Goal: Task Accomplishment & Management: Complete application form

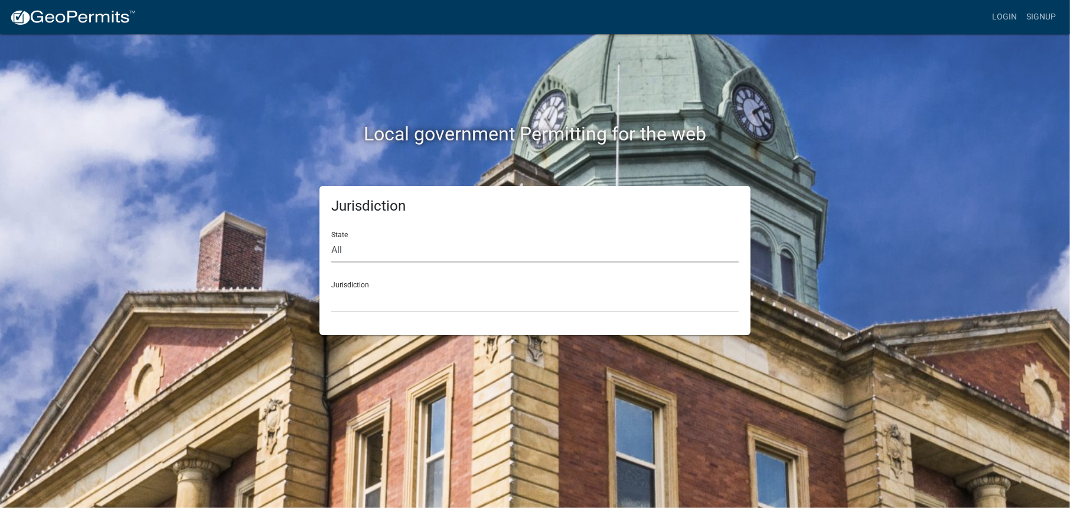
click at [371, 254] on select "All Colorado Georgia Indiana Iowa Kansas Minnesota Ohio South Carolina Wisconsin" at bounding box center [534, 250] width 407 height 24
select select "[US_STATE]"
click at [331, 238] on select "All Colorado Georgia Indiana Iowa Kansas Minnesota Ohio South Carolina Wisconsin" at bounding box center [534, 250] width 407 height 24
click at [372, 293] on select "Boone County, Iowa Butler County, Iowa Cerro Gordo County, Iowa City of Harlan,…" at bounding box center [534, 301] width 407 height 24
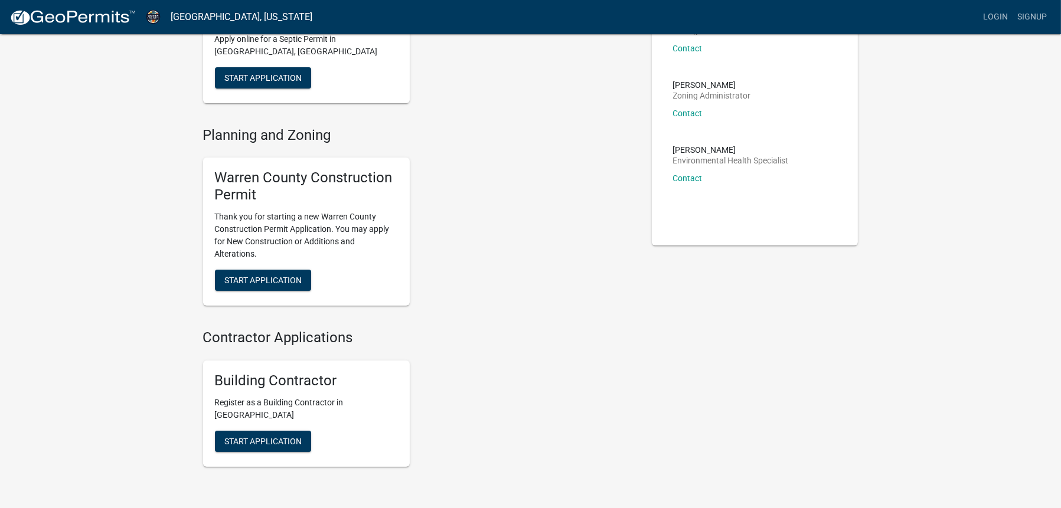
scroll to position [1, 0]
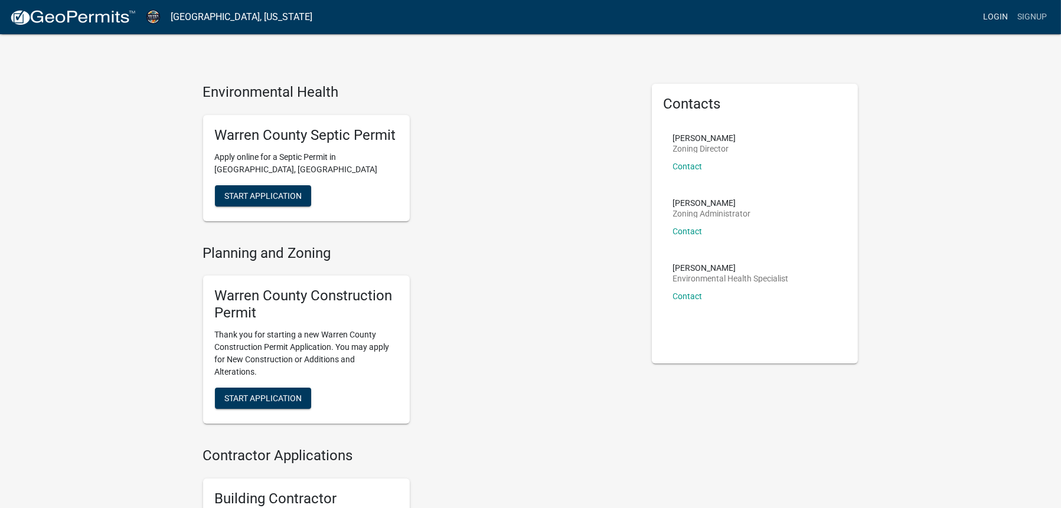
click at [1001, 18] on link "Login" at bounding box center [995, 17] width 34 height 22
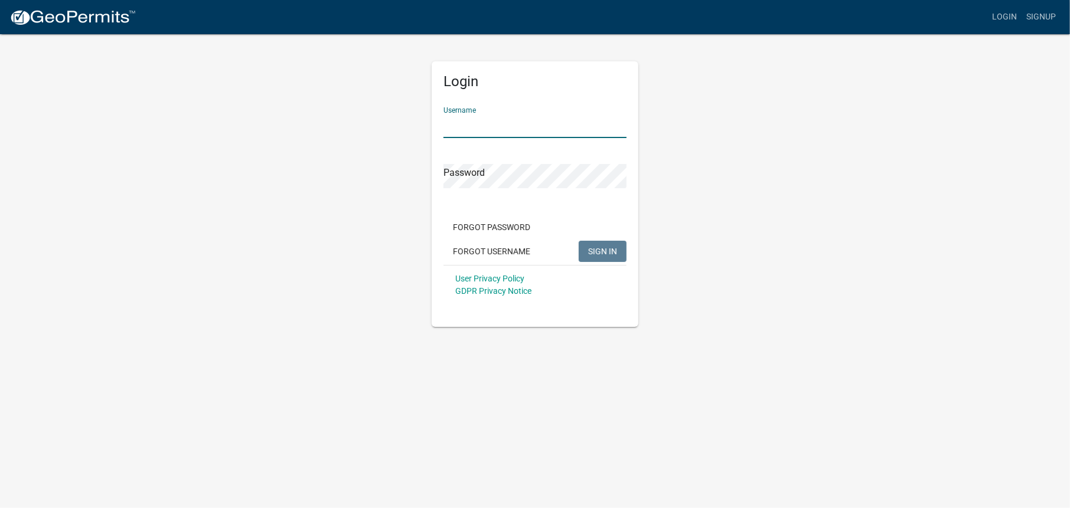
click at [499, 122] on input "Username" at bounding box center [534, 126] width 183 height 24
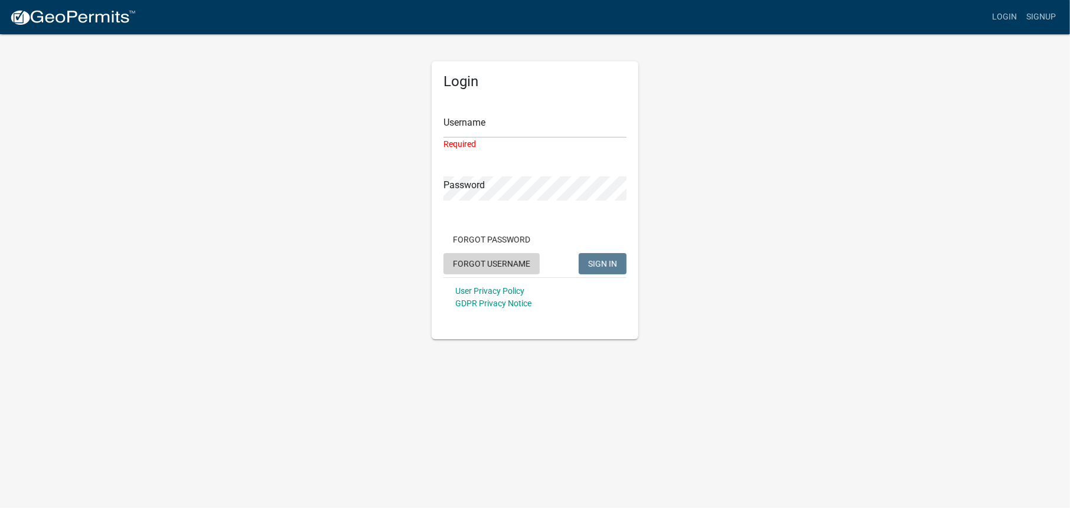
click at [492, 248] on div "Forgot Password Forgot Username SIGN IN" at bounding box center [534, 253] width 183 height 48
click at [501, 263] on button "Forgot Username" at bounding box center [491, 263] width 96 height 21
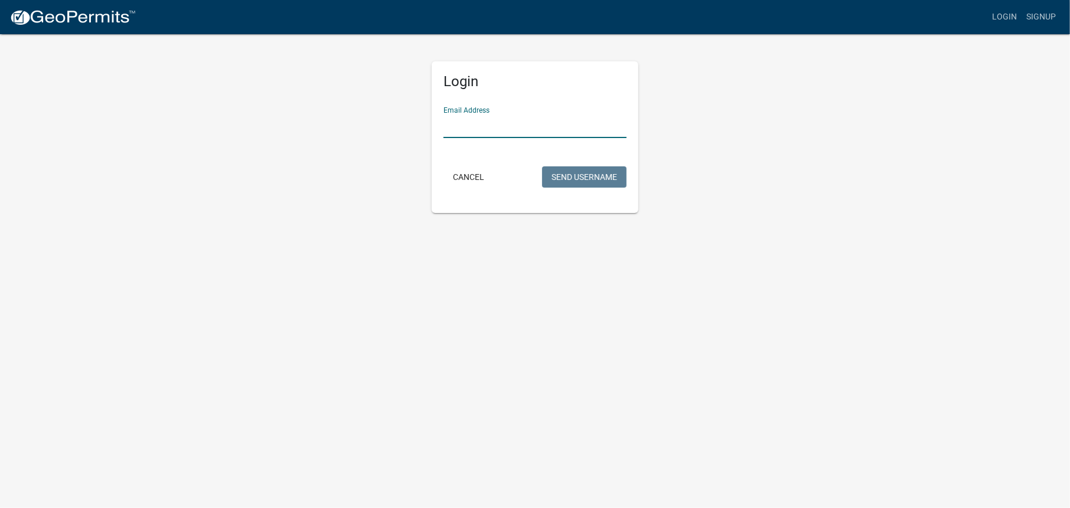
click at [492, 129] on input "Email Address" at bounding box center [534, 126] width 183 height 24
click at [568, 175] on button "Send Username" at bounding box center [584, 176] width 84 height 21
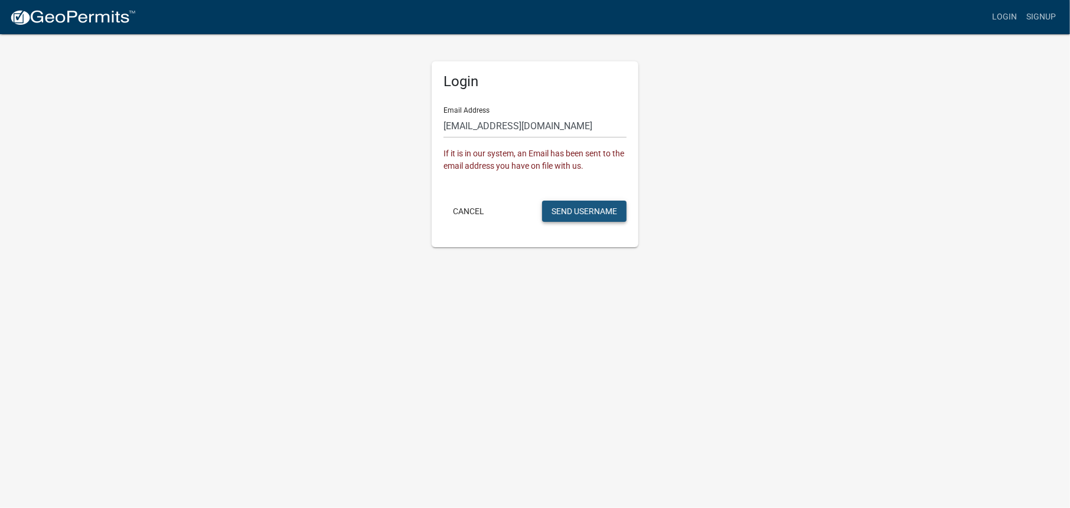
click at [558, 213] on button "Send Username" at bounding box center [584, 211] width 84 height 21
click at [476, 127] on input "ouderkirkrentals@yahoo.com" at bounding box center [534, 126] width 183 height 24
drag, startPoint x: 555, startPoint y: 123, endPoint x: 445, endPoint y: 122, distance: 110.4
click at [445, 122] on input "ouderkirkrentals@yahoo.com" at bounding box center [534, 126] width 183 height 24
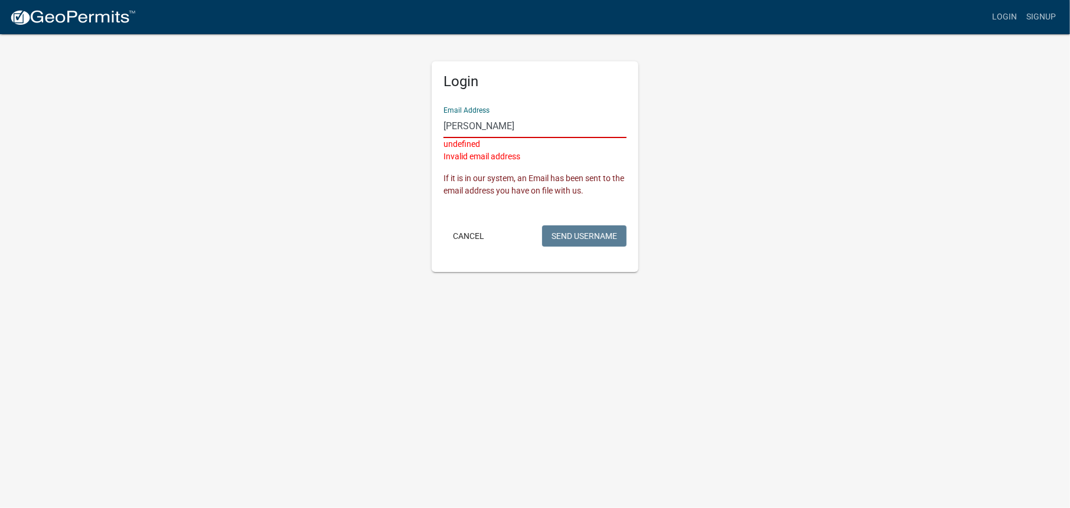
type input "mason@olfirm.com"
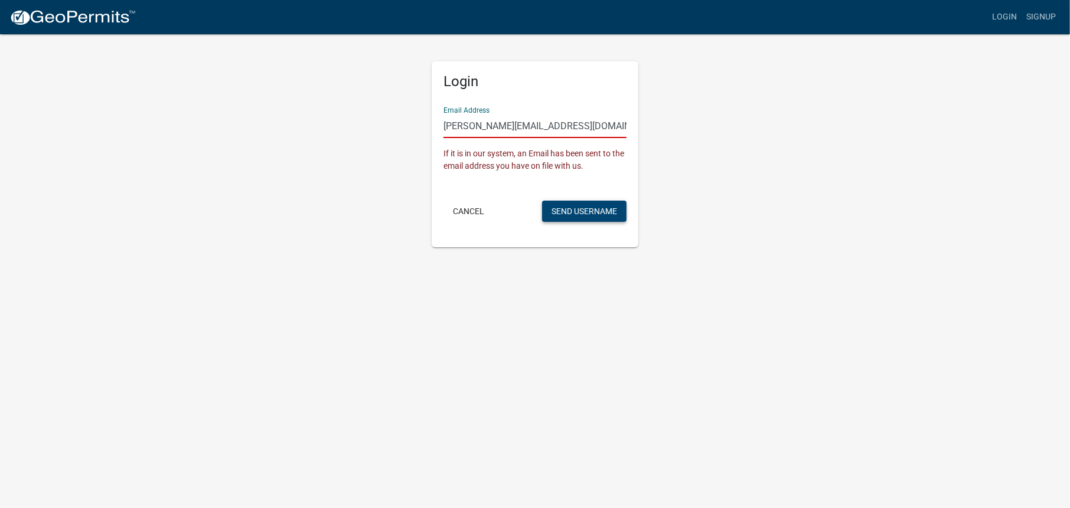
click at [561, 215] on button "Send Username" at bounding box center [584, 211] width 84 height 21
click at [561, 214] on button "Send Username" at bounding box center [584, 211] width 84 height 21
click at [1003, 11] on link "Login" at bounding box center [1004, 17] width 34 height 22
click at [466, 214] on button "Cancel" at bounding box center [468, 211] width 50 height 21
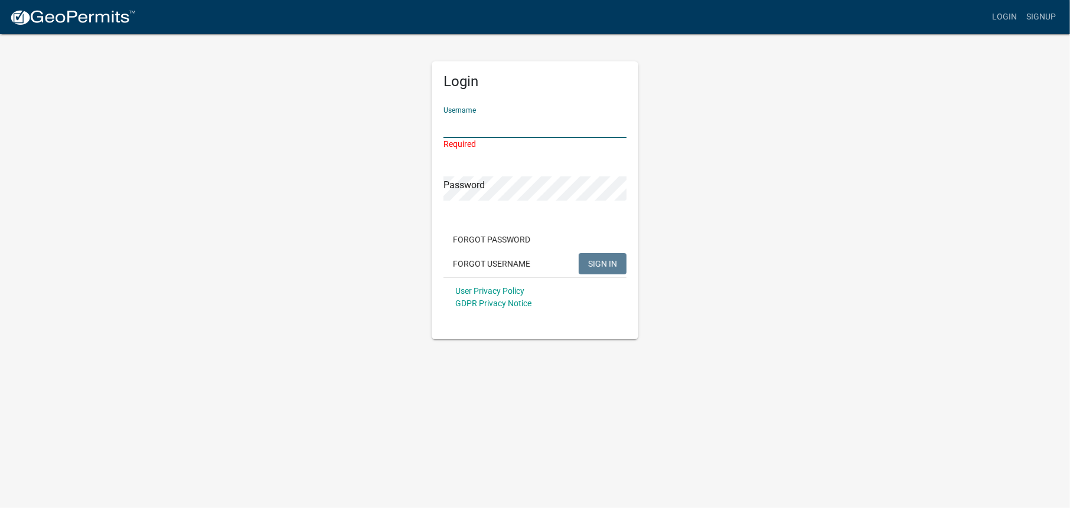
click at [478, 122] on input "Username" at bounding box center [534, 126] width 183 height 24
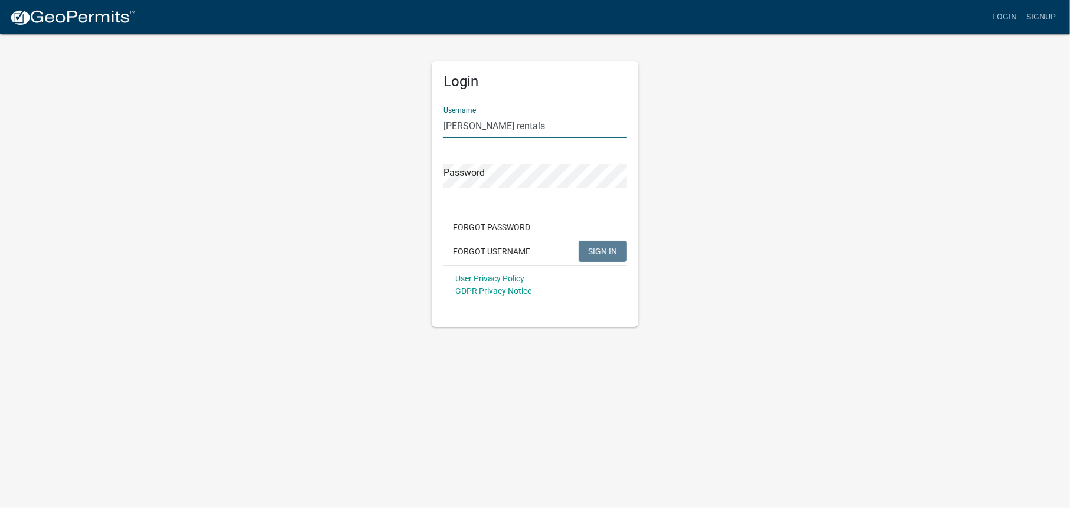
type input "[PERSON_NAME] rentals"
click at [578, 241] on button "SIGN IN" at bounding box center [602, 251] width 48 height 21
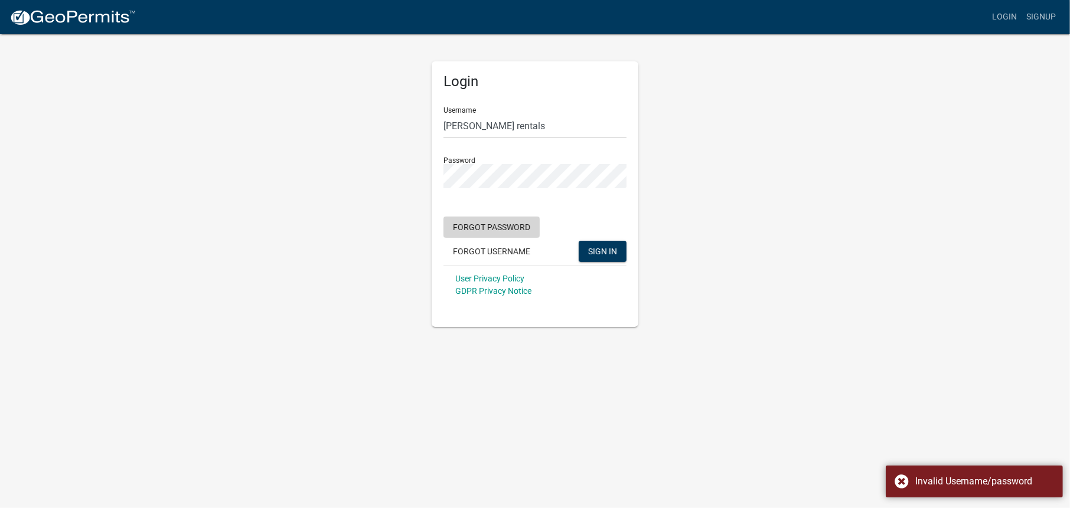
click at [491, 224] on button "Forgot Password" at bounding box center [491, 227] width 96 height 21
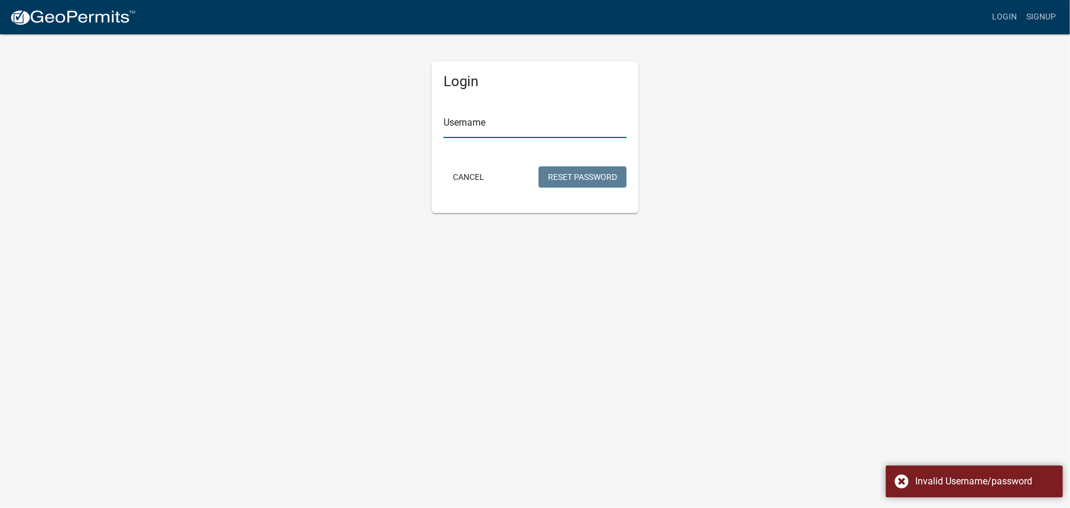
click at [487, 123] on input "Username" at bounding box center [534, 126] width 183 height 24
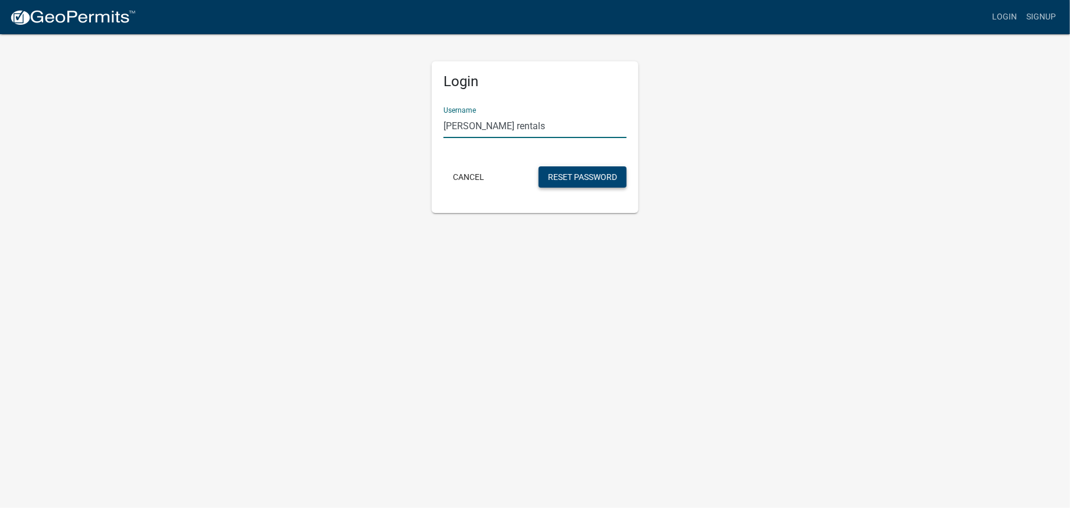
type input "[PERSON_NAME] rentals"
click at [584, 175] on button "Reset Password" at bounding box center [582, 176] width 88 height 21
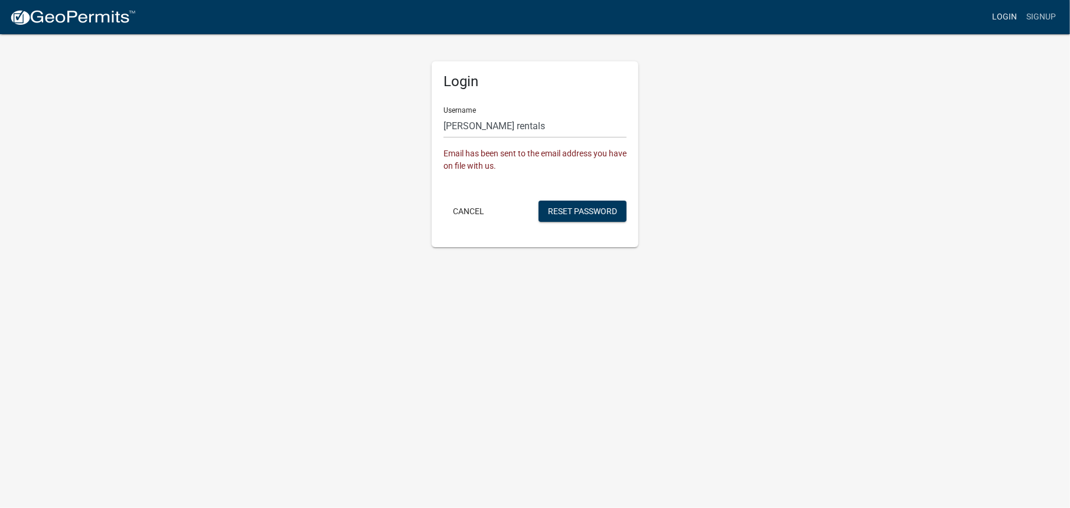
click at [995, 14] on link "Login" at bounding box center [1004, 17] width 34 height 22
click at [997, 14] on link "Login" at bounding box center [1004, 17] width 34 height 22
click at [467, 214] on button "Cancel" at bounding box center [468, 211] width 50 height 21
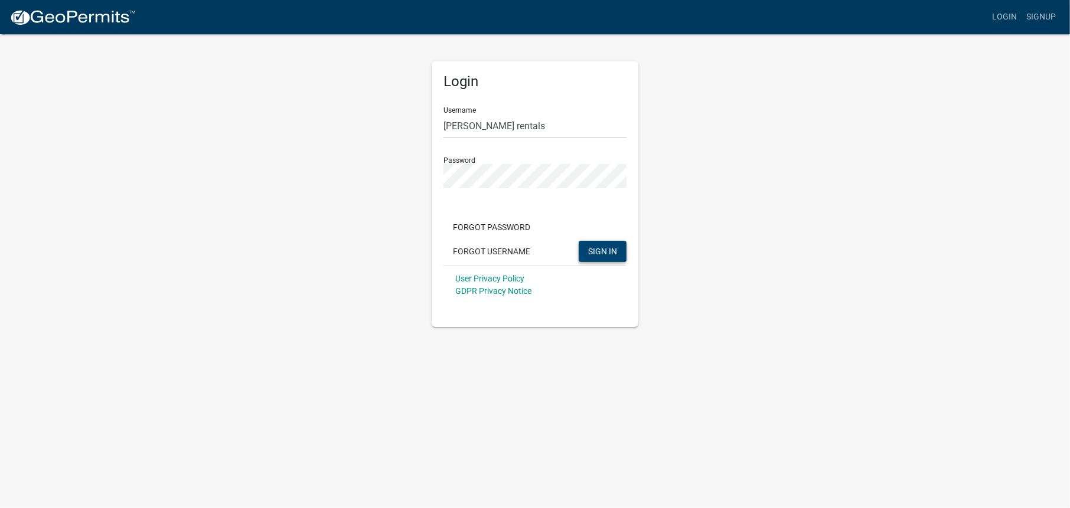
click at [593, 247] on span "SIGN IN" at bounding box center [602, 250] width 29 height 9
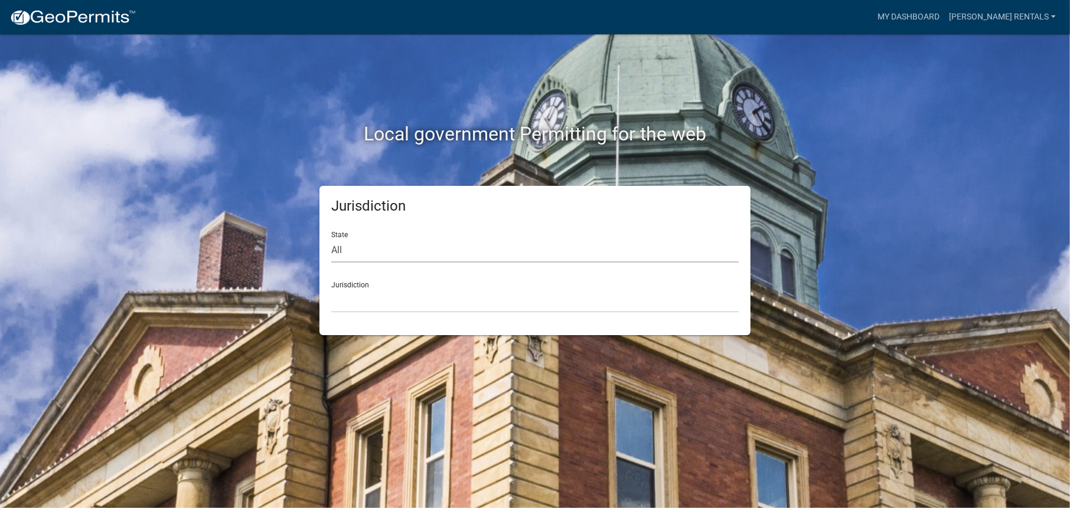
click at [354, 252] on select "All Colorado Georgia Indiana Iowa Kansas Minnesota Ohio South Carolina Wisconsin" at bounding box center [534, 250] width 407 height 24
select select "Iowa"
click at [331, 238] on select "All Colorado Georgia Indiana Iowa Kansas Minnesota Ohio South Carolina Wisconsin" at bounding box center [534, 250] width 407 height 24
click at [372, 295] on select "Boone County, Iowa Butler County, Iowa Cerro Gordo County, Iowa City of Harlan,…" at bounding box center [534, 301] width 407 height 24
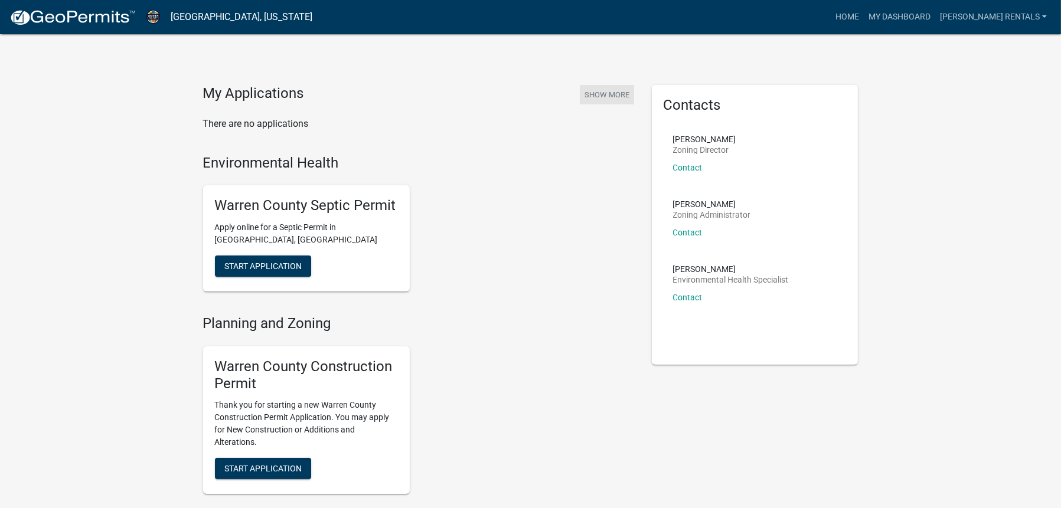
click at [619, 96] on button "Show More" at bounding box center [607, 94] width 54 height 19
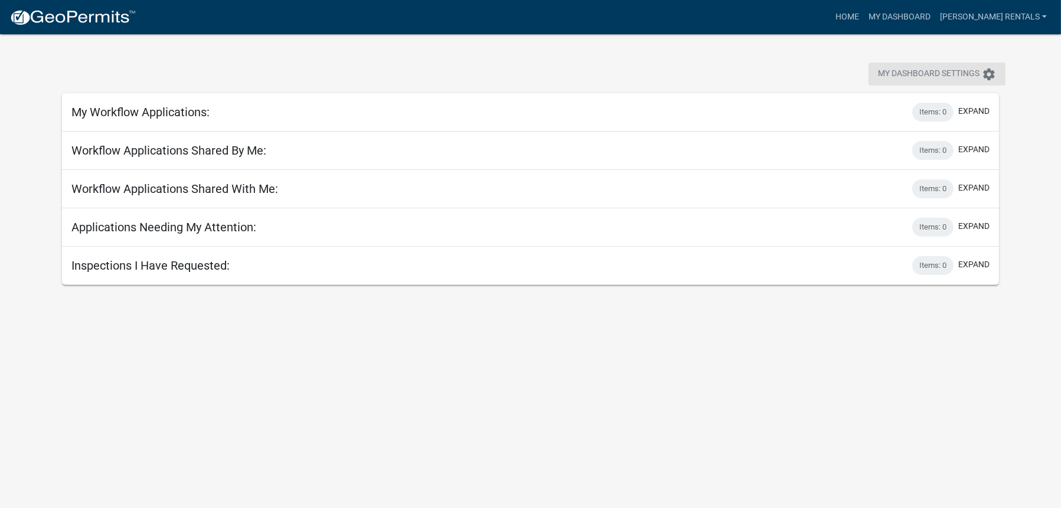
click at [890, 70] on span "My Dashboard Settings" at bounding box center [929, 74] width 102 height 14
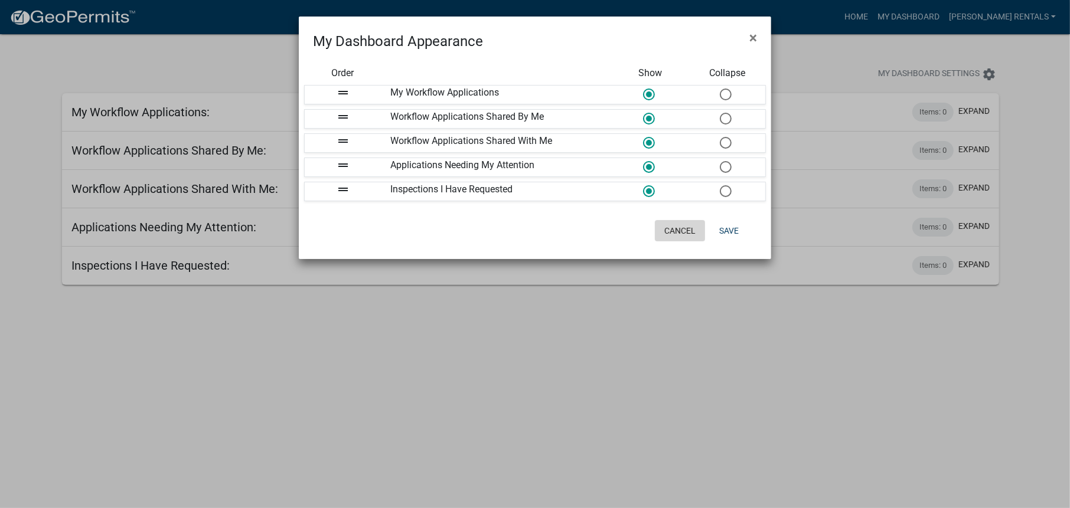
click at [685, 232] on button "Cancel" at bounding box center [680, 230] width 50 height 21
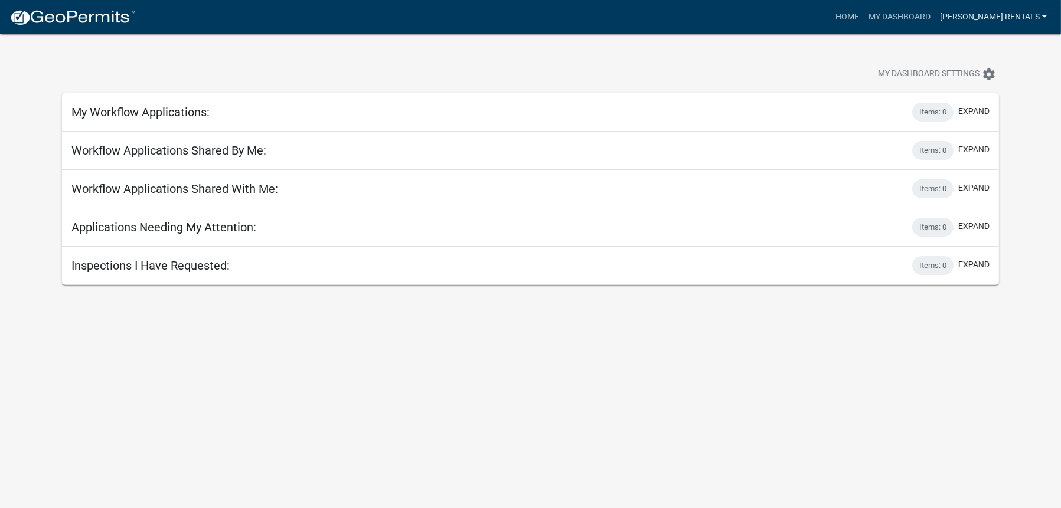
click at [979, 12] on link "[PERSON_NAME] rentals" at bounding box center [993, 17] width 116 height 22
click at [988, 48] on link "Account" at bounding box center [1004, 48] width 94 height 28
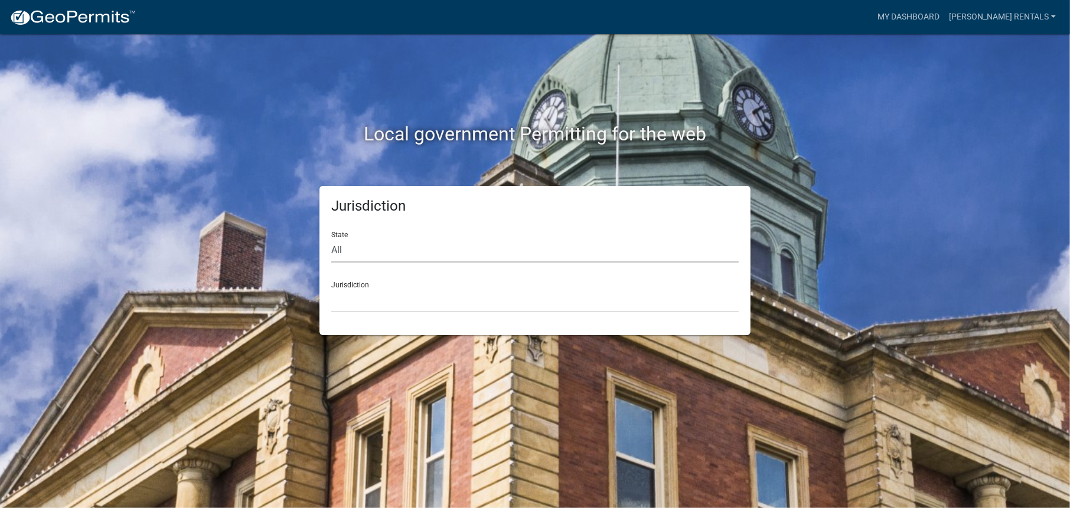
click at [380, 247] on select "All Colorado Georgia Indiana Iowa Kansas Minnesota Ohio South Carolina Wisconsin" at bounding box center [534, 250] width 407 height 24
select select "Iowa"
click at [331, 238] on select "All Colorado Georgia Indiana Iowa Kansas Minnesota Ohio South Carolina Wisconsin" at bounding box center [534, 250] width 407 height 24
click at [378, 305] on select "Boone County, Iowa Butler County, Iowa Cerro Gordo County, Iowa City of Harlan,…" at bounding box center [534, 301] width 407 height 24
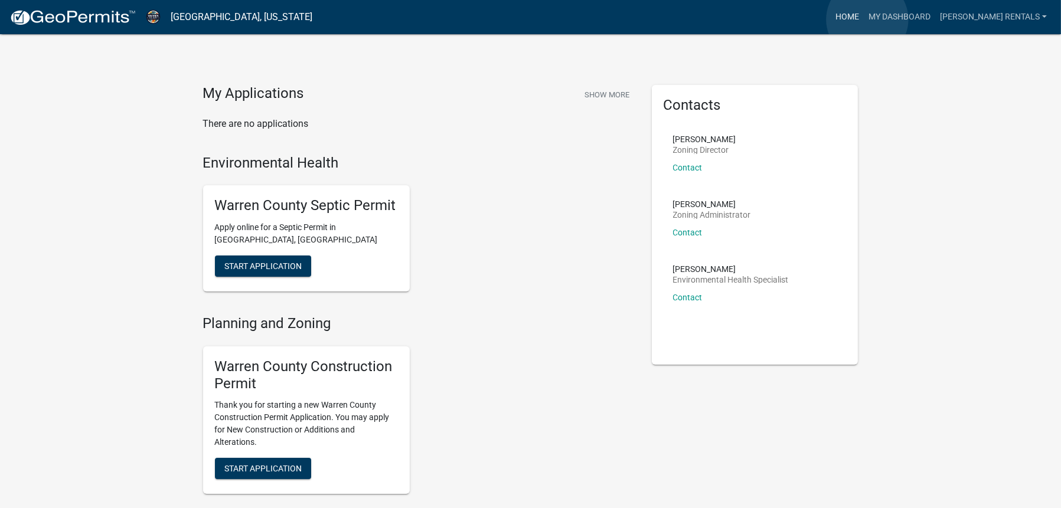
click at [864, 19] on link "Home" at bounding box center [847, 17] width 33 height 22
click at [859, 17] on link "Home" at bounding box center [847, 17] width 33 height 22
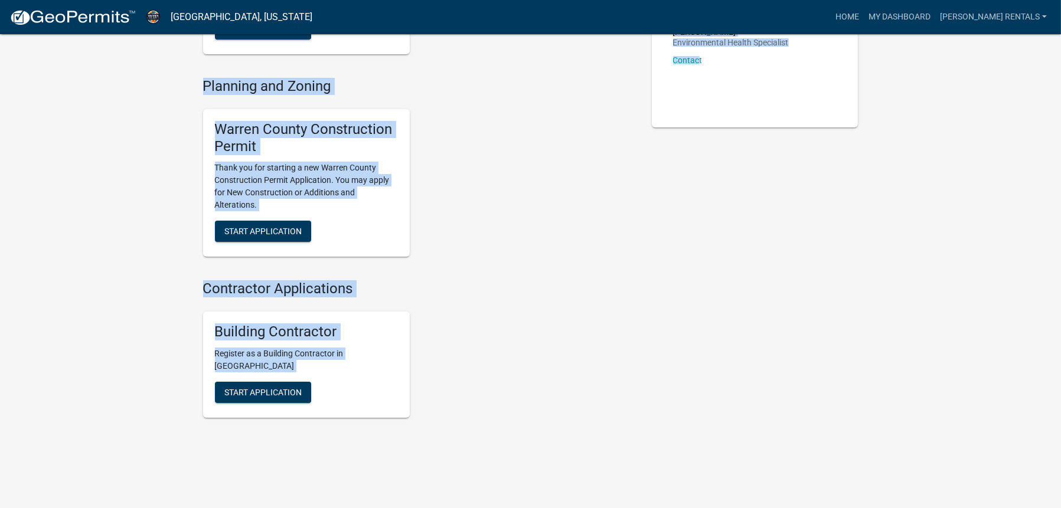
scroll to position [248, 0]
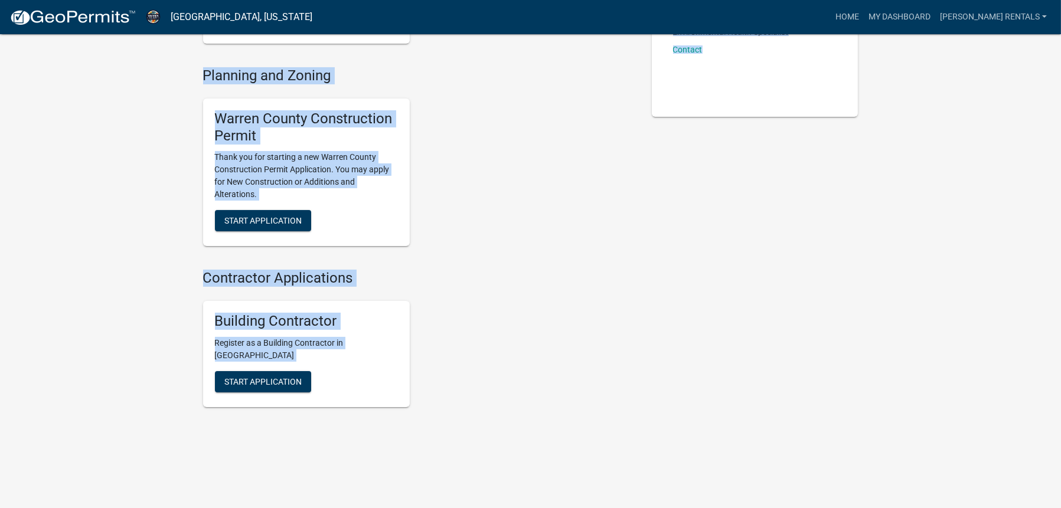
drag, startPoint x: 175, startPoint y: 87, endPoint x: 698, endPoint y: 443, distance: 633.0
click at [698, 443] on div "My Applications Show More There are no applications Environmental Health Warren…" at bounding box center [530, 130] width 1061 height 757
copy div "My Applications Show More There are no applications Environmental Health Warren…"
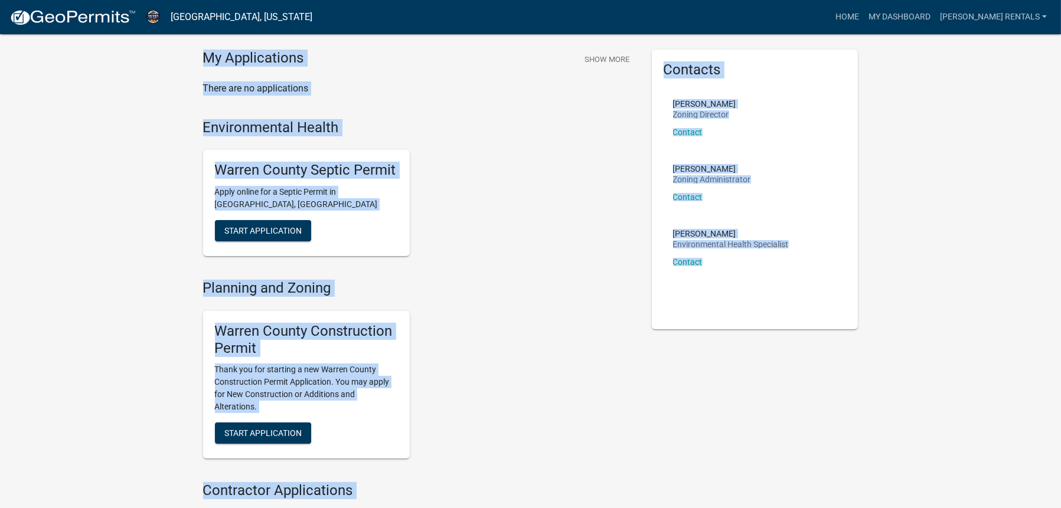
scroll to position [0, 0]
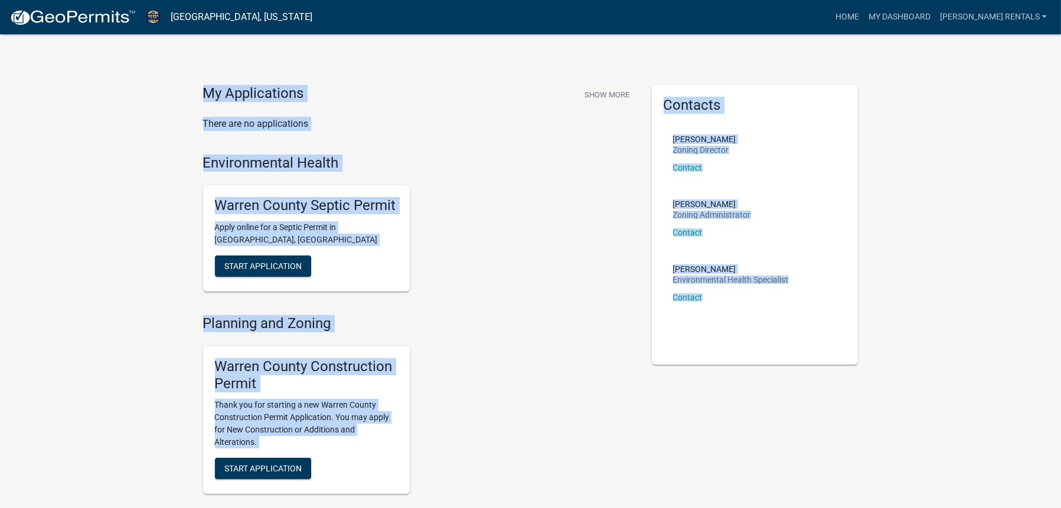
click at [439, 212] on div "Warren County Septic Permit Apply online for a Septic Permit in Warren County, …" at bounding box center [418, 238] width 449 height 125
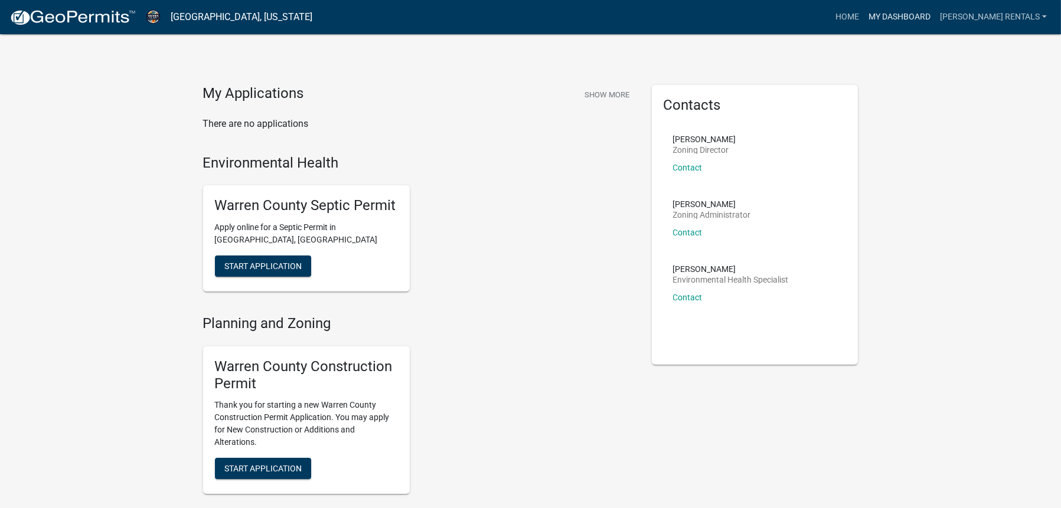
click at [916, 19] on link "My Dashboard" at bounding box center [899, 17] width 71 height 22
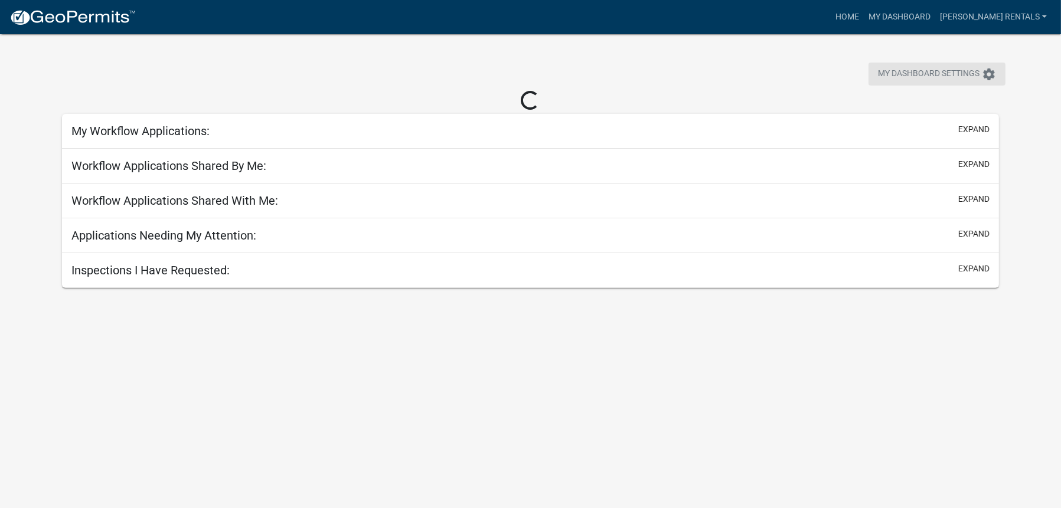
click at [989, 77] on icon "settings" at bounding box center [989, 74] width 14 height 14
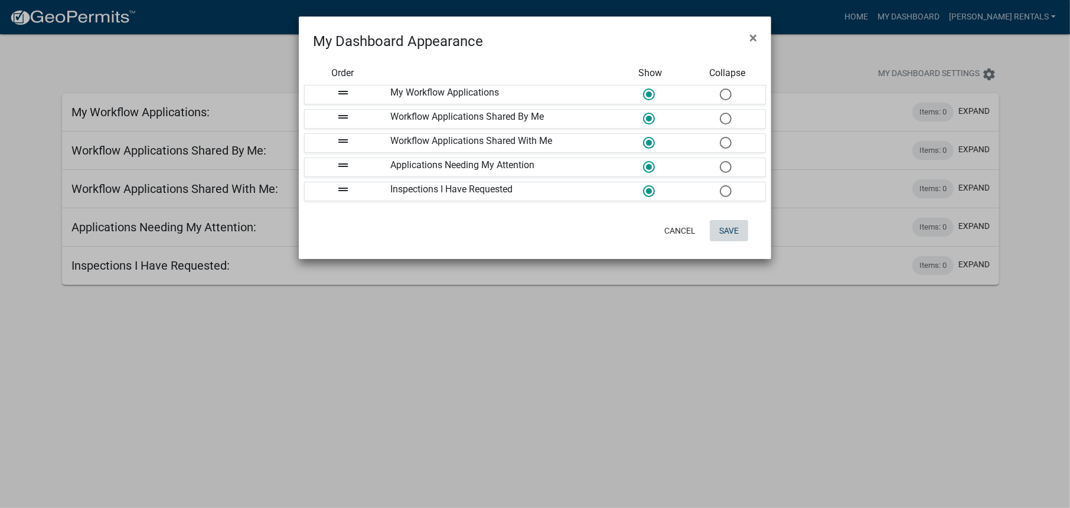
click at [735, 230] on button "Save" at bounding box center [729, 230] width 38 height 21
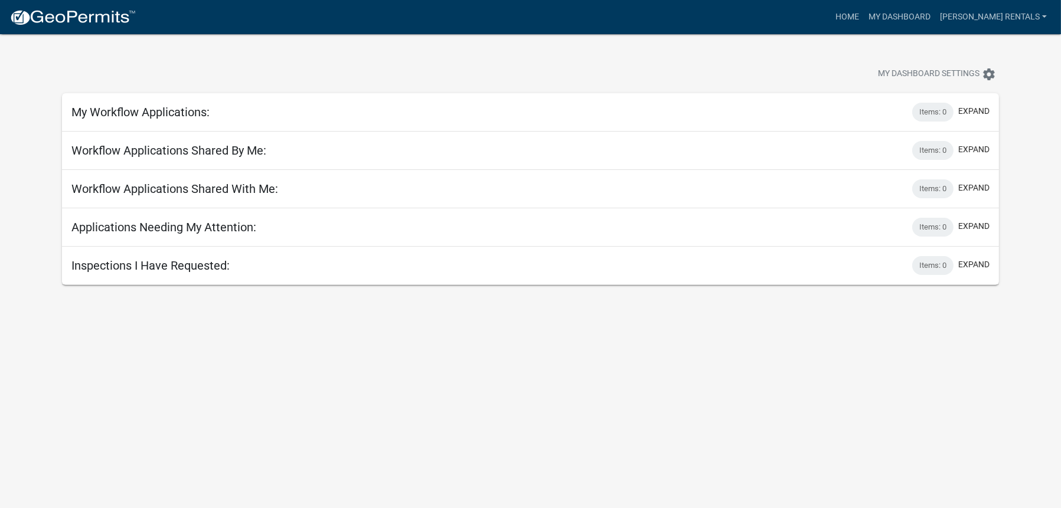
click at [221, 230] on h5 "Applications Needing My Attention:" at bounding box center [163, 227] width 185 height 14
click at [978, 225] on button "expand" at bounding box center [973, 226] width 31 height 12
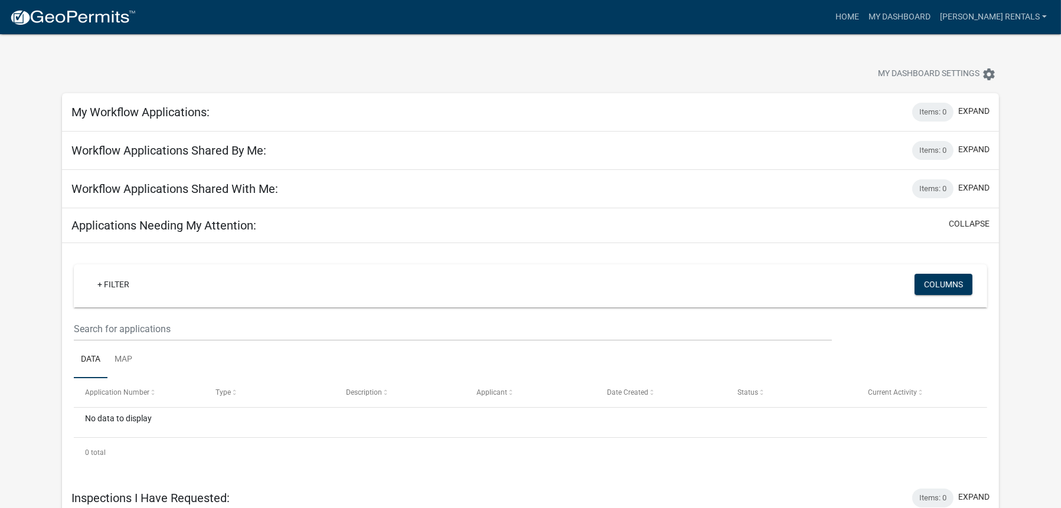
click at [18, 11] on img at bounding box center [72, 18] width 126 height 18
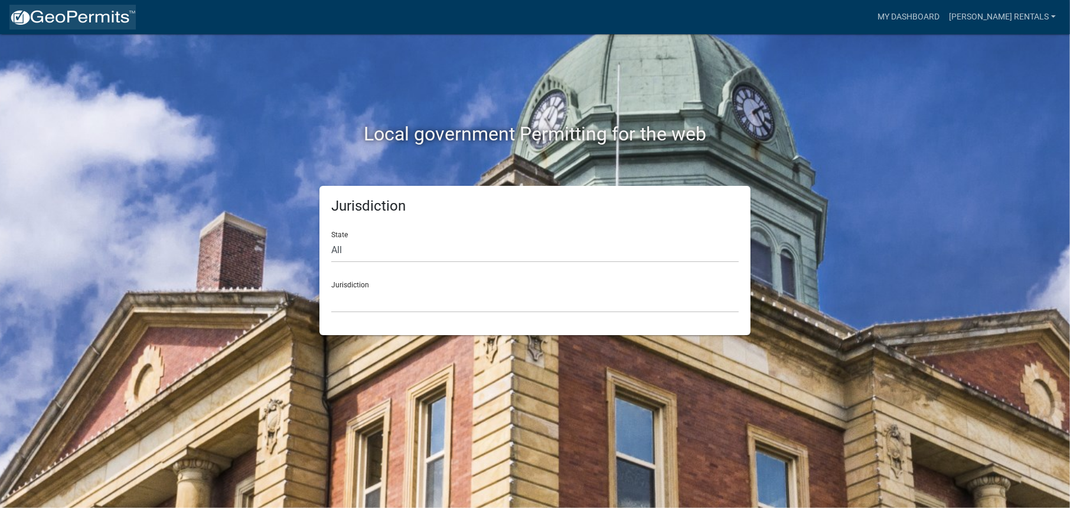
click at [18, 12] on img at bounding box center [72, 18] width 126 height 18
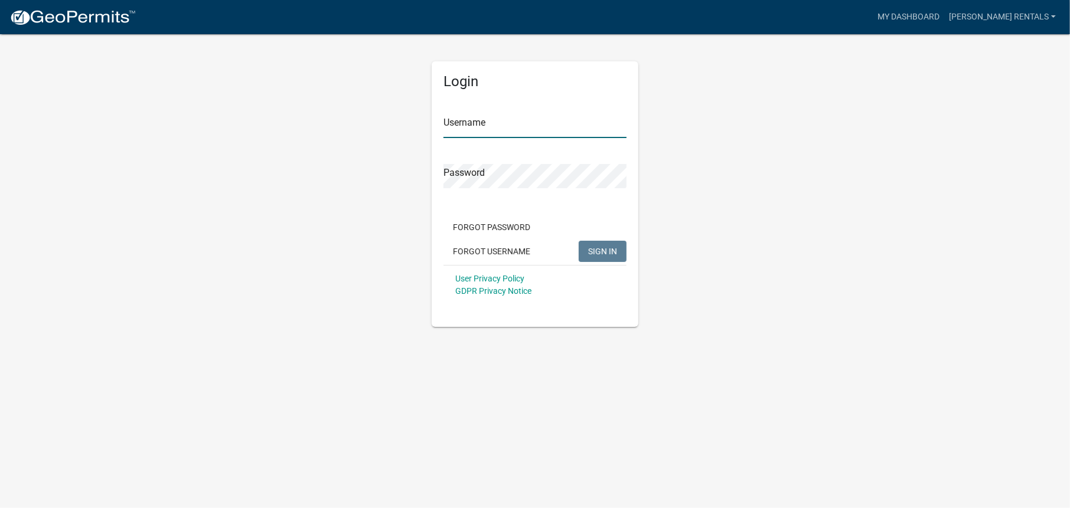
click at [511, 130] on input "Username" at bounding box center [534, 126] width 183 height 24
type input "[PERSON_NAME] rentals"
click at [594, 256] on span "SIGN IN" at bounding box center [602, 250] width 29 height 9
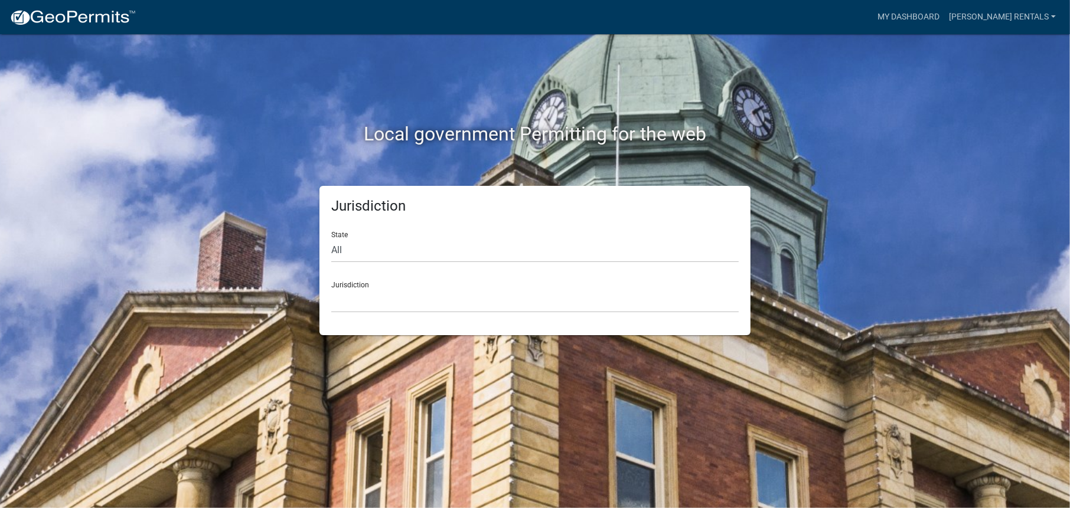
click at [94, 15] on img at bounding box center [72, 18] width 126 height 18
click at [25, 14] on img at bounding box center [72, 18] width 126 height 18
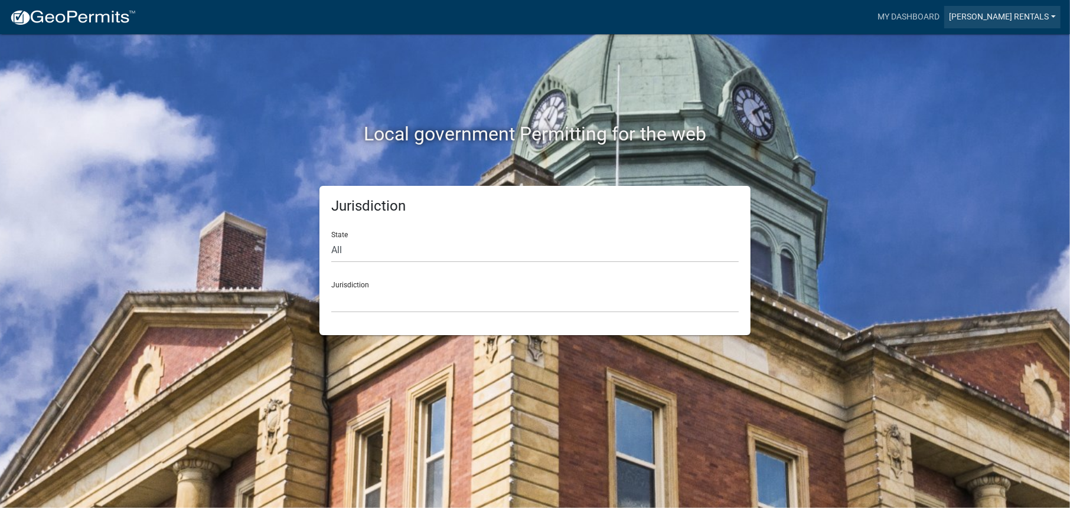
click at [1051, 15] on link "[PERSON_NAME] rentals" at bounding box center [1002, 17] width 116 height 22
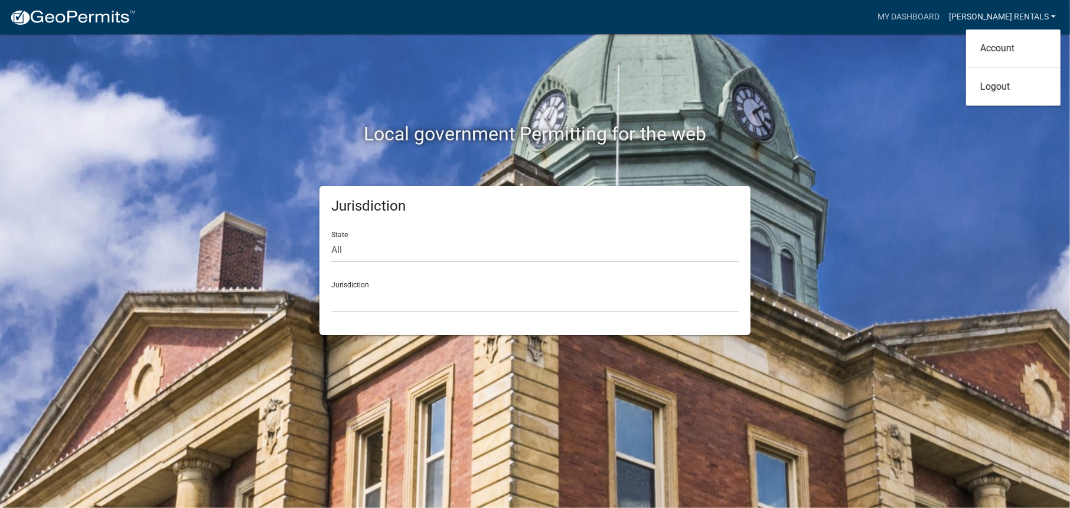
click at [1051, 15] on link "[PERSON_NAME] rentals" at bounding box center [1002, 17] width 116 height 22
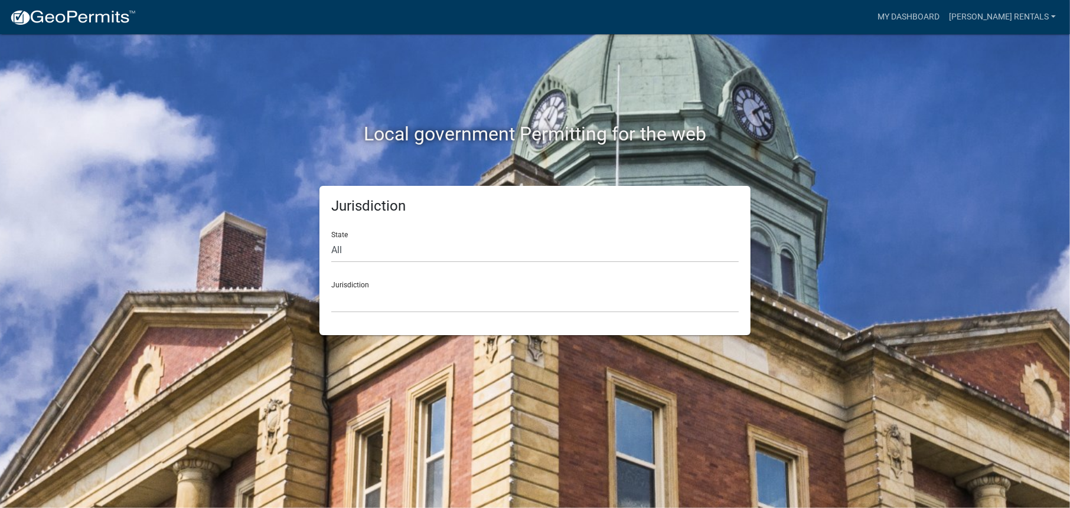
click at [28, 17] on img at bounding box center [72, 18] width 126 height 18
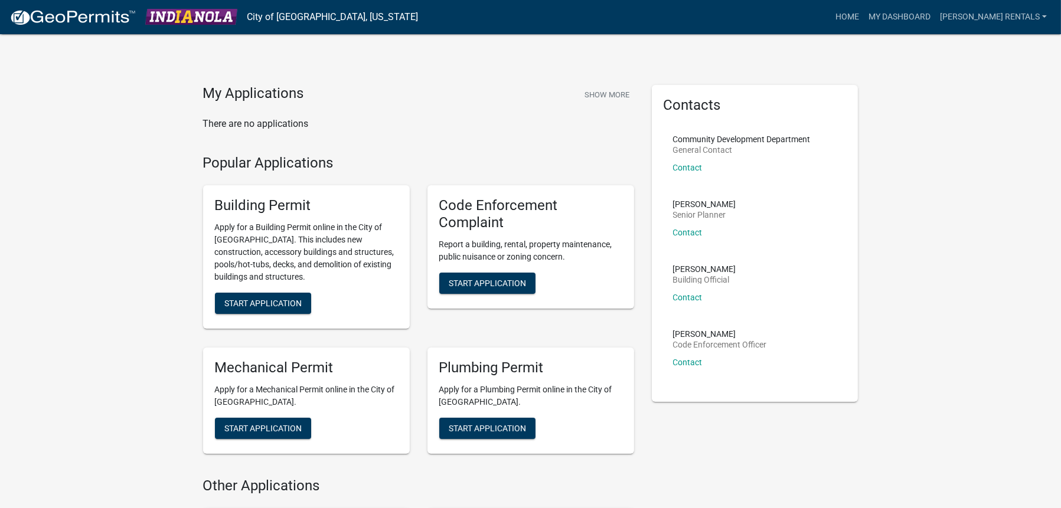
click at [79, 12] on img at bounding box center [72, 18] width 126 height 18
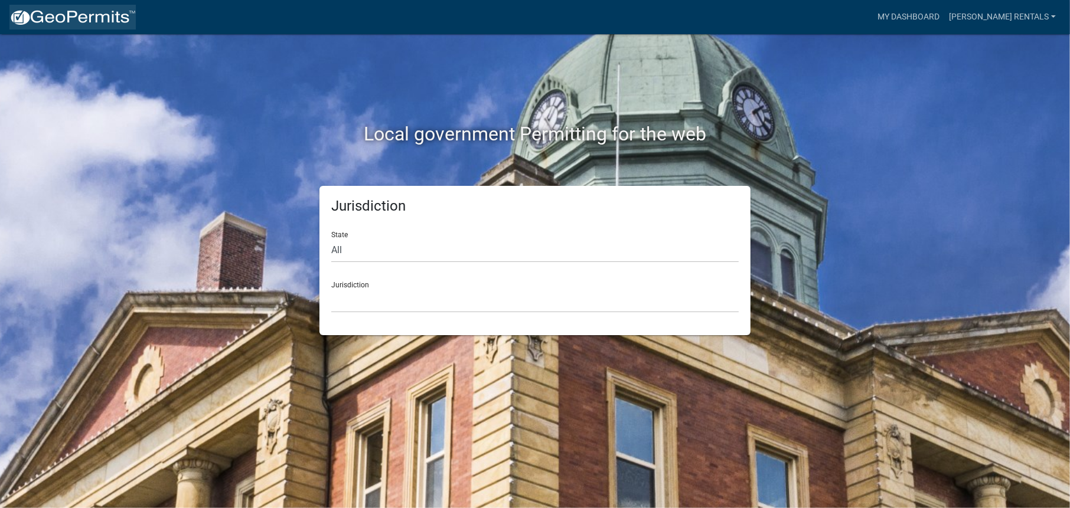
click at [79, 14] on img at bounding box center [72, 18] width 126 height 18
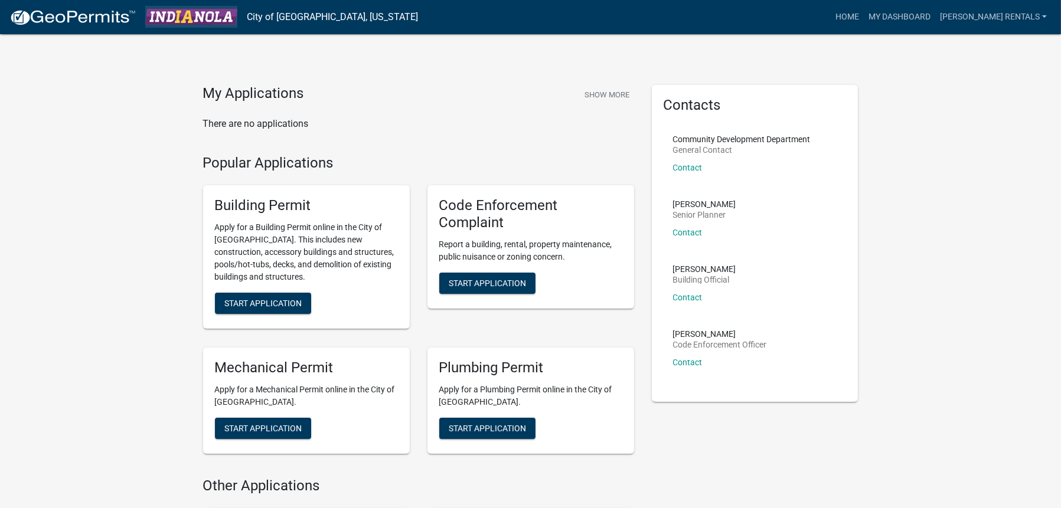
click at [214, 18] on img at bounding box center [191, 17] width 92 height 16
click at [268, 16] on link "City of [GEOGRAPHIC_DATA], [US_STATE]" at bounding box center [332, 17] width 171 height 20
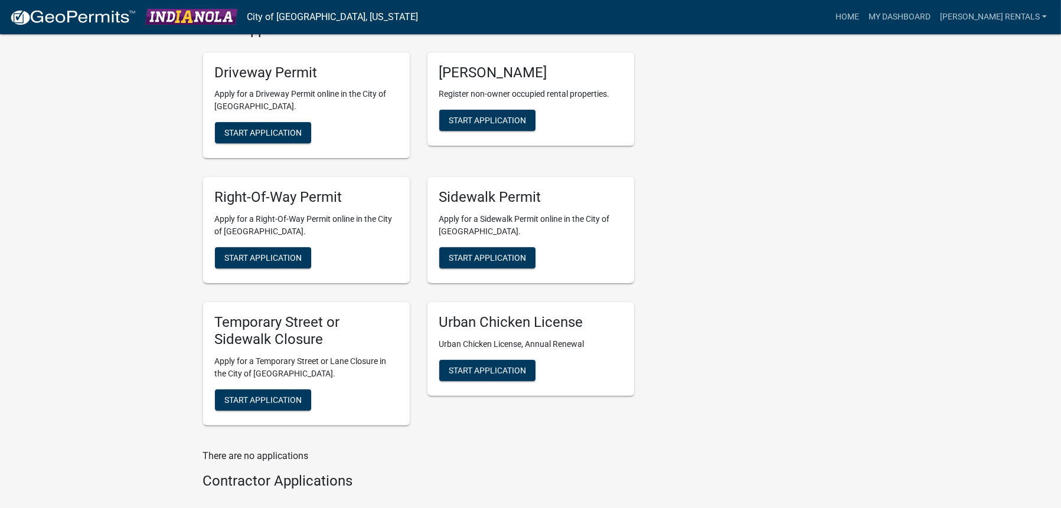
scroll to position [357, 0]
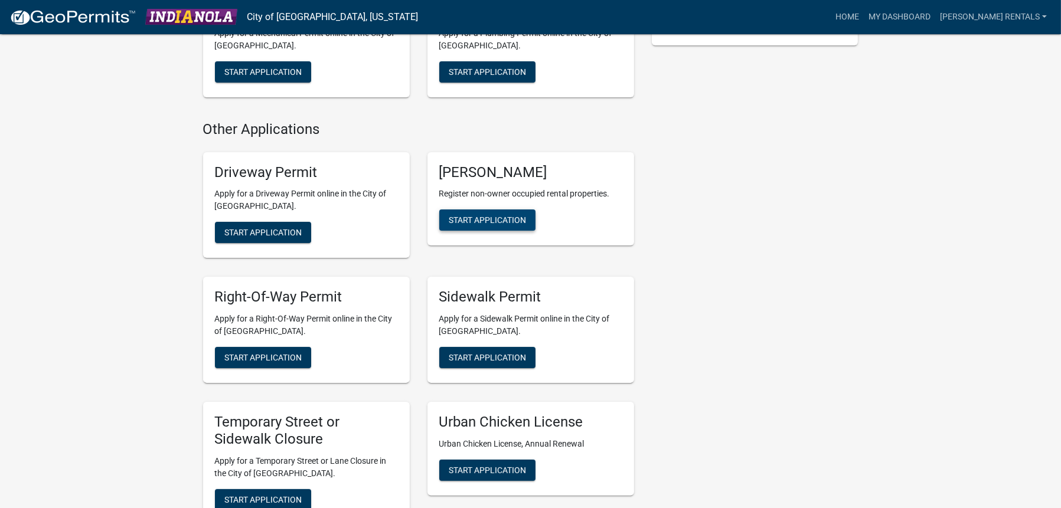
click at [471, 218] on span "Start Application" at bounding box center [487, 219] width 77 height 9
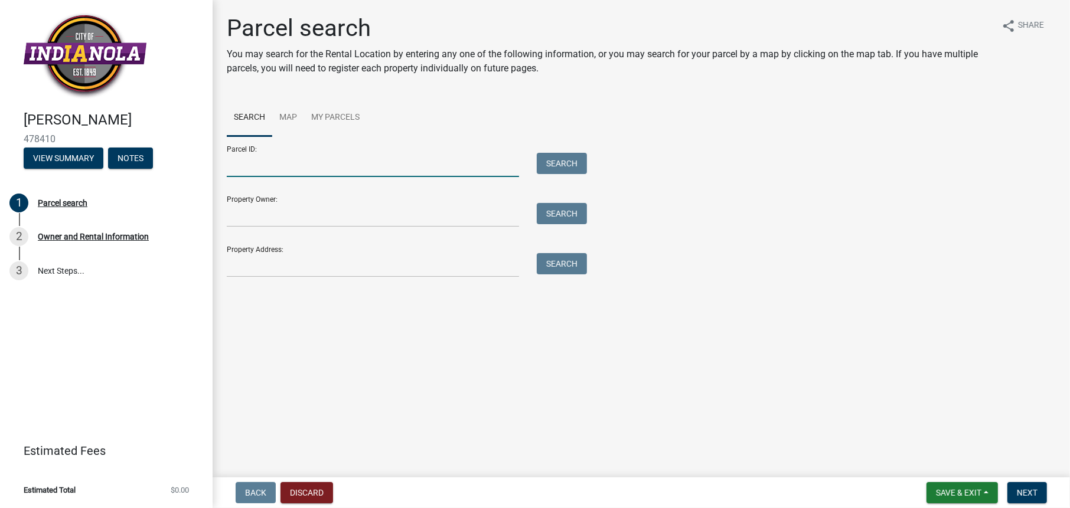
click at [395, 165] on input "Parcel ID:" at bounding box center [373, 165] width 292 height 24
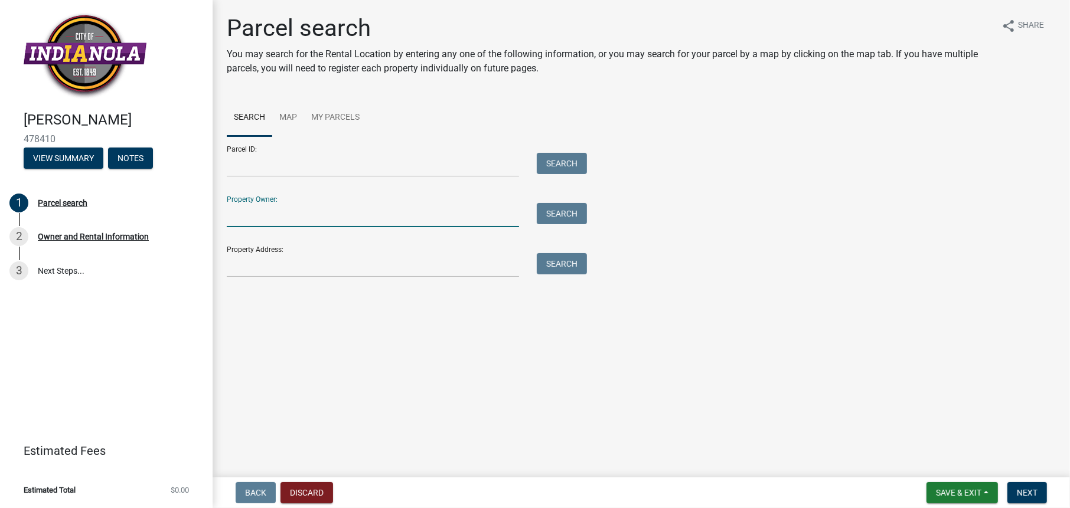
click at [391, 203] on input "Property Owner:" at bounding box center [373, 215] width 292 height 24
type input "m"
type input "J"
click at [567, 208] on button "Search" at bounding box center [562, 213] width 50 height 21
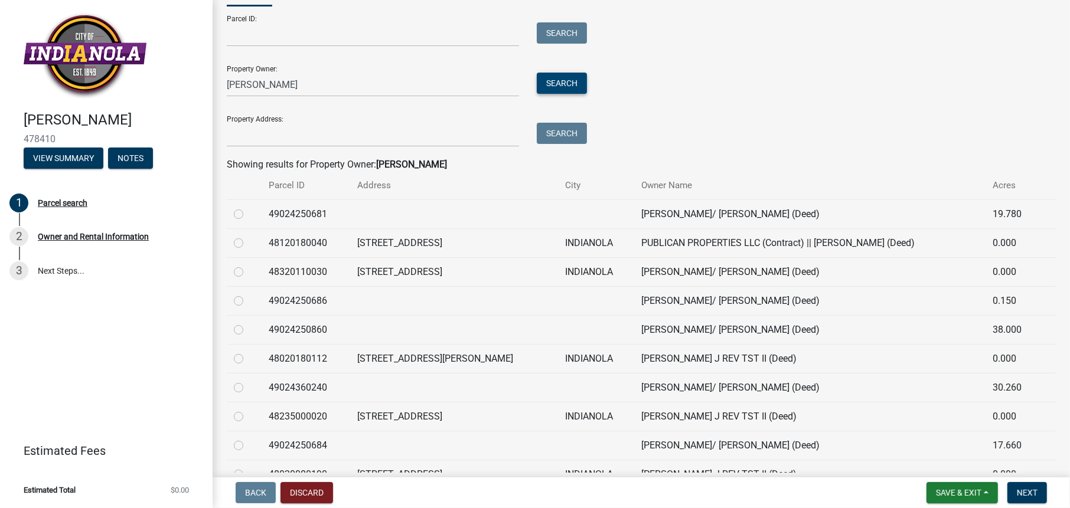
scroll to position [102, 0]
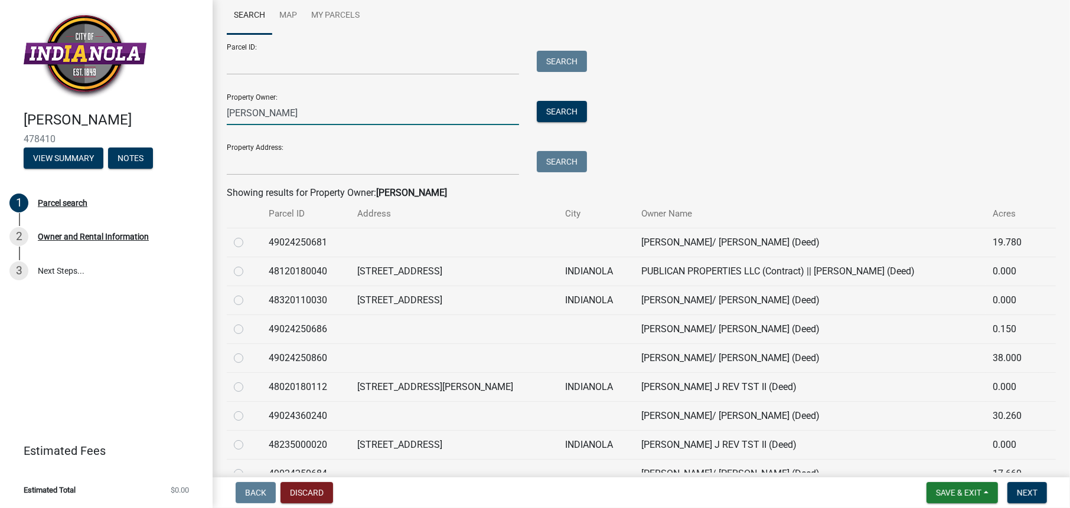
click at [357, 115] on input "Mason J. Ouderkirk" at bounding box center [373, 113] width 292 height 24
type input "Mason J. Ouderkirk Revocable Trust II"
click at [561, 113] on button "Search" at bounding box center [562, 111] width 50 height 21
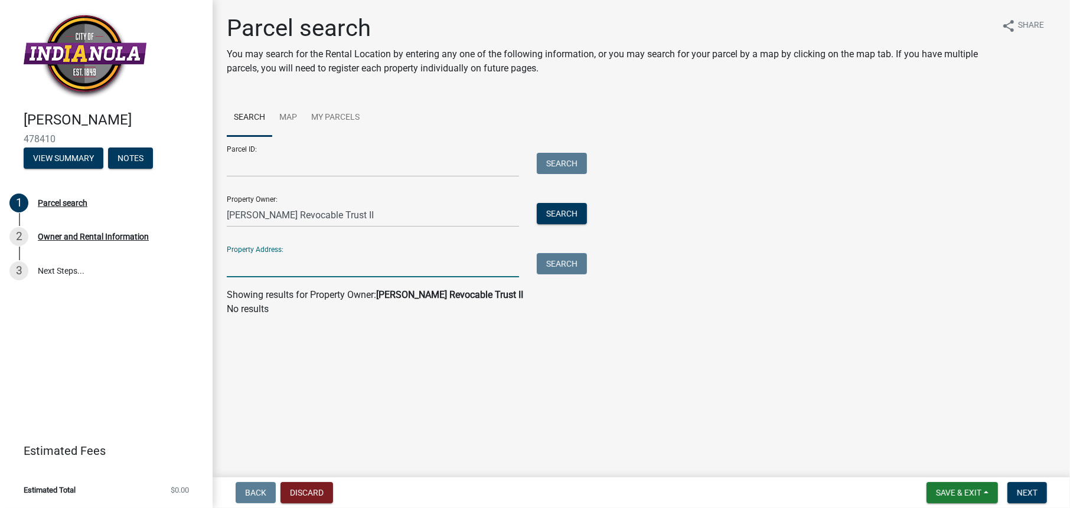
click at [351, 260] on input "Property Address:" at bounding box center [373, 265] width 292 height 24
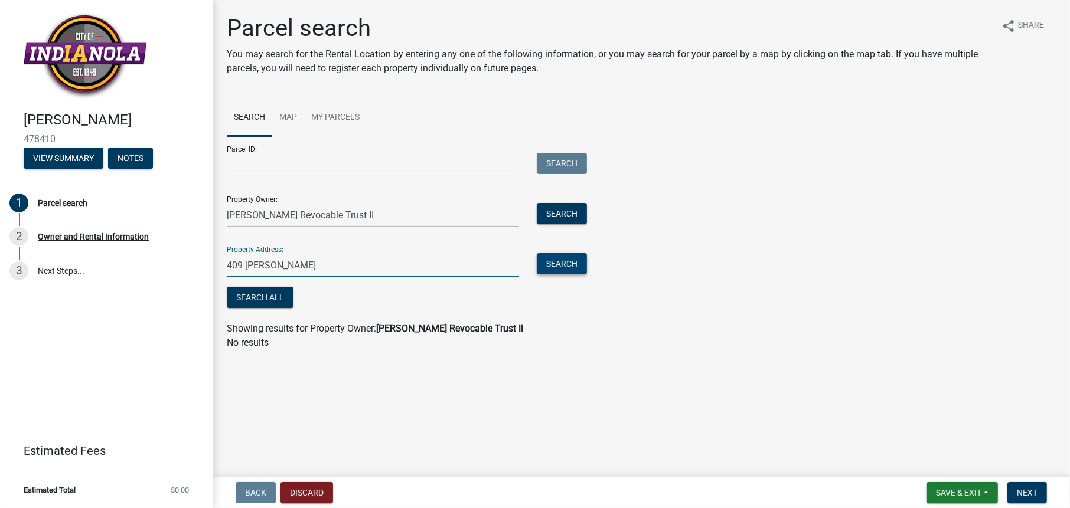
type input "409 N. Howard"
click at [573, 264] on button "Search" at bounding box center [562, 263] width 50 height 21
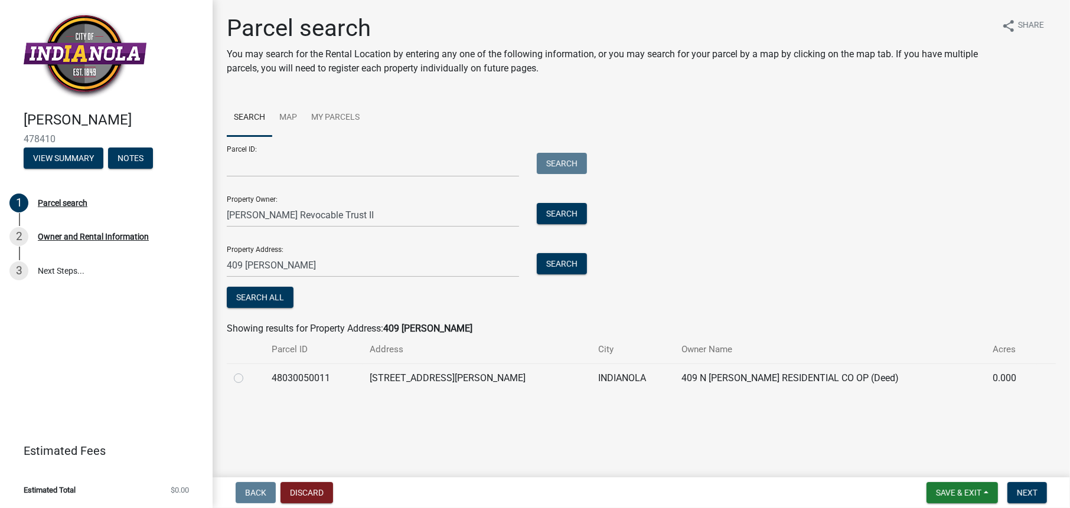
click at [248, 371] on label at bounding box center [248, 371] width 0 height 0
click at [248, 377] on input "radio" at bounding box center [252, 375] width 8 height 8
radio input "true"
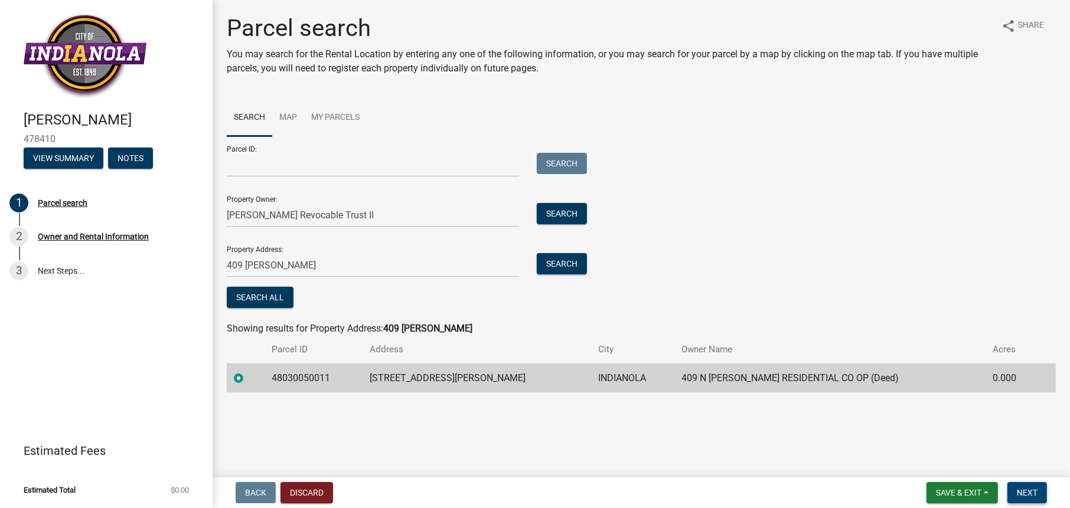
click at [1032, 485] on button "Next" at bounding box center [1027, 492] width 40 height 21
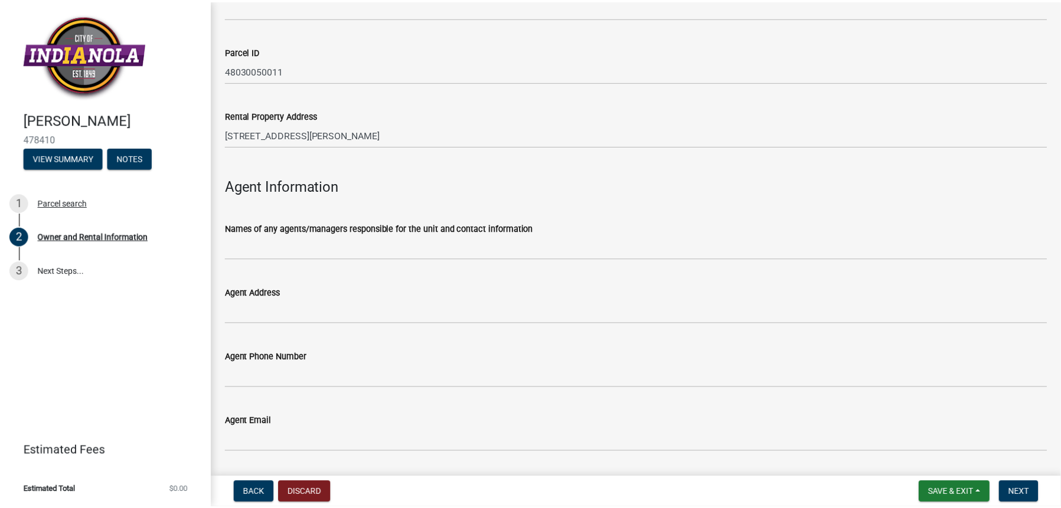
scroll to position [1215, 0]
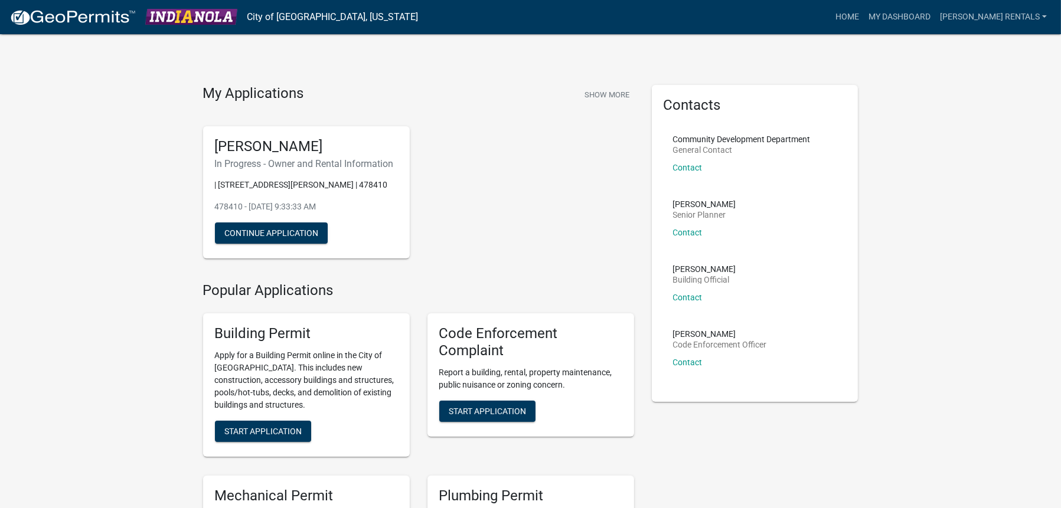
click at [216, 13] on img at bounding box center [191, 17] width 92 height 16
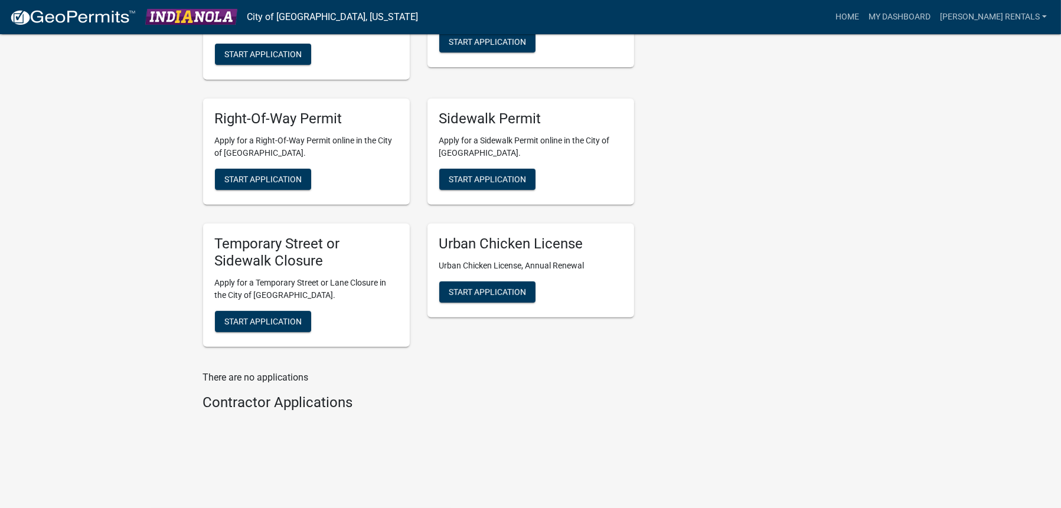
scroll to position [674, 0]
click at [168, 18] on img at bounding box center [191, 17] width 92 height 16
click at [172, 14] on img at bounding box center [191, 17] width 92 height 16
click at [261, 14] on link "City of [GEOGRAPHIC_DATA], [US_STATE]" at bounding box center [332, 17] width 171 height 20
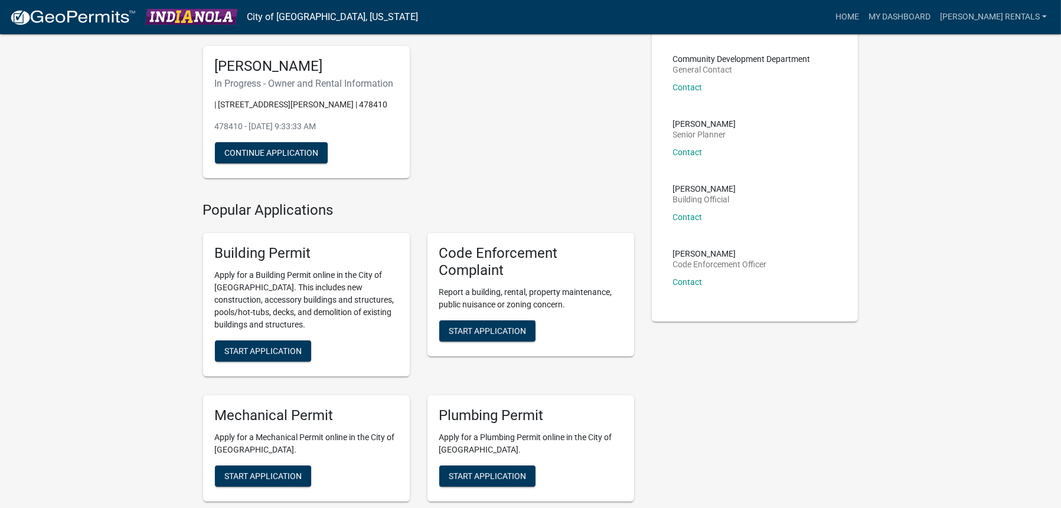
scroll to position [0, 0]
